Goal: Check status: Check status

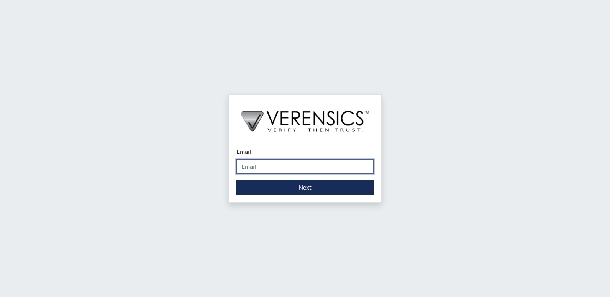
click at [249, 166] on input "Email" at bounding box center [305, 166] width 137 height 15
type input "[PERSON_NAME][EMAIL_ADDRESS][DOMAIN_NAME]"
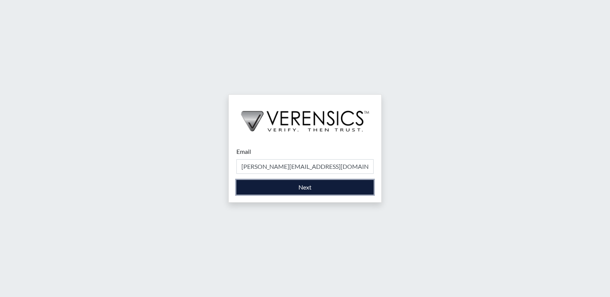
click at [270, 190] on button "Next" at bounding box center [305, 187] width 137 height 15
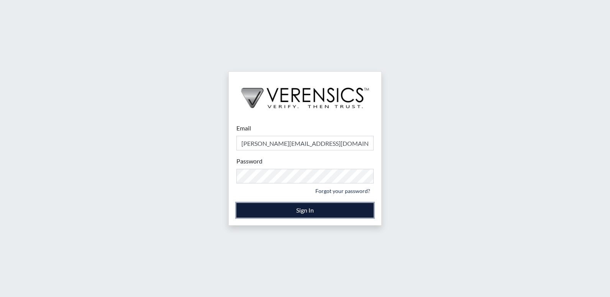
click at [298, 210] on button "Sign In" at bounding box center [305, 210] width 137 height 15
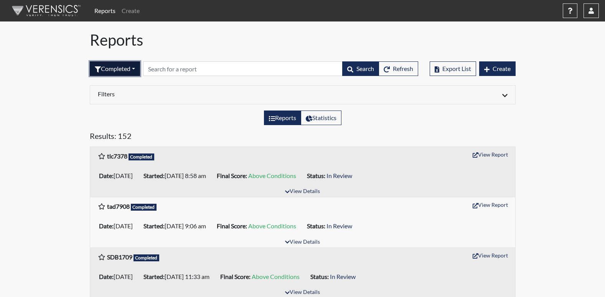
click at [136, 69] on button "Completed" at bounding box center [115, 68] width 50 height 15
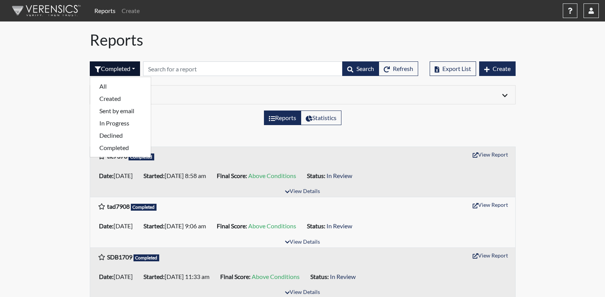
click at [214, 173] on li "Started: 08/29/2025 8:58 am" at bounding box center [176, 175] width 73 height 12
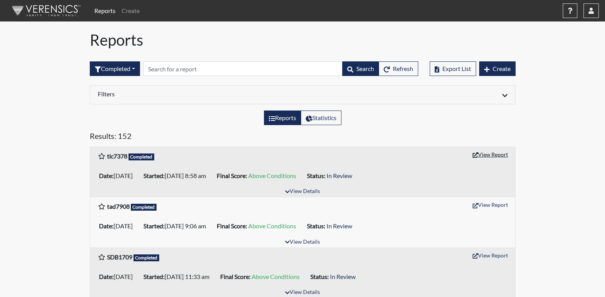
click at [484, 156] on button "View Report" at bounding box center [490, 154] width 42 height 12
click at [592, 17] on button "button" at bounding box center [590, 10] width 15 height 15
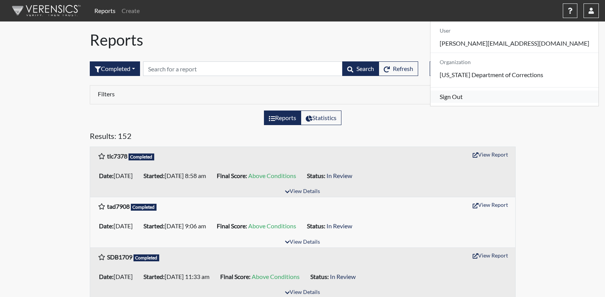
click at [515, 103] on link "Sign Out" at bounding box center [514, 96] width 168 height 12
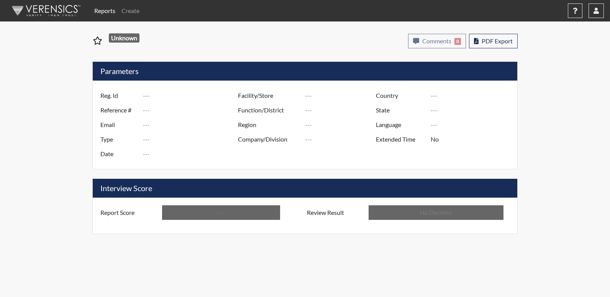
type input "tlc7378"
type input "51011"
type input "---"
type input "Corrections Pre-Employment"
type input "[DATE]"
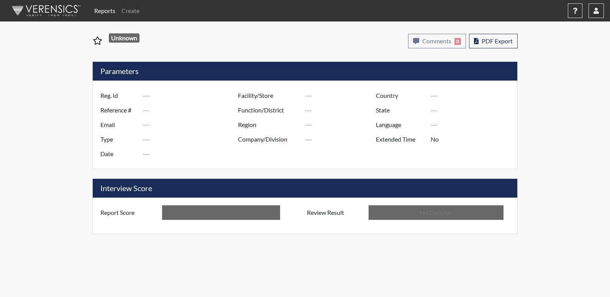
type input "[PERSON_NAME]"
type input "[GEOGRAPHIC_DATA]"
type input "[US_STATE]"
type input "English"
type input "Above Conditions"
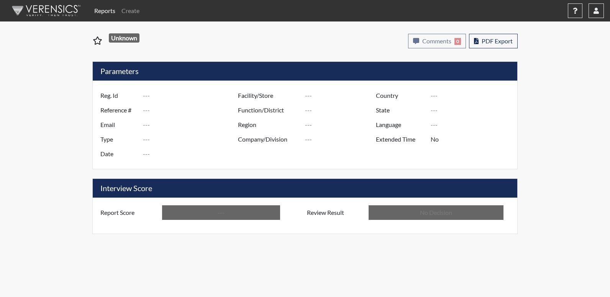
type input "In Review"
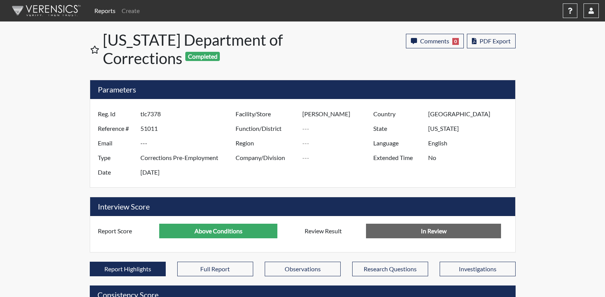
scroll to position [383248, 383056]
click at [594, 13] on button "button" at bounding box center [590, 10] width 15 height 15
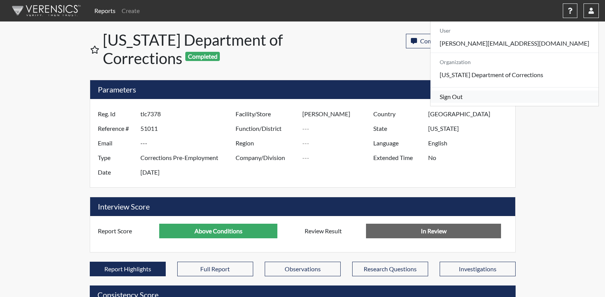
click at [514, 103] on link "Sign Out" at bounding box center [514, 96] width 168 height 12
